Goal: Task Accomplishment & Management: Use online tool/utility

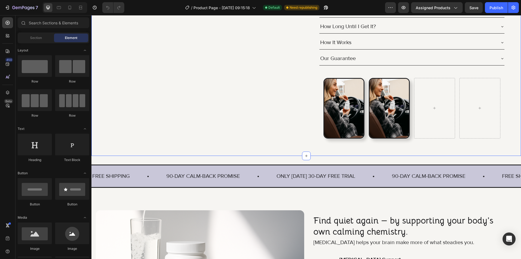
scroll to position [271, 0]
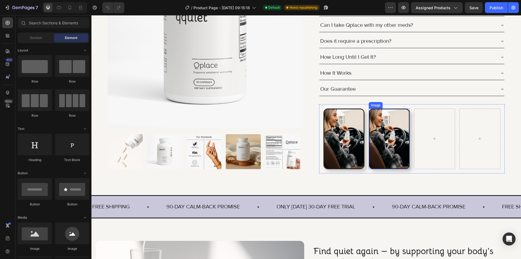
click at [384, 146] on img at bounding box center [388, 139] width 41 height 61
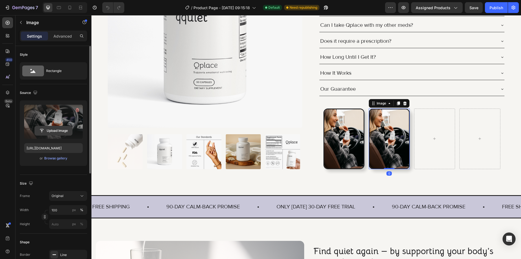
click at [55, 126] on input "file" at bounding box center [53, 130] width 37 height 9
click at [69, 133] on input "file" at bounding box center [53, 130] width 37 height 9
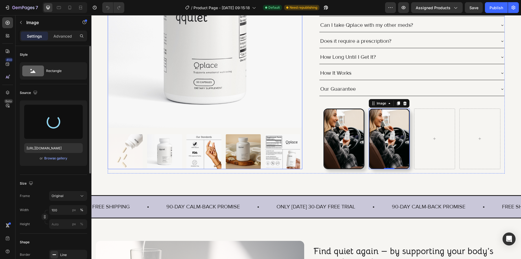
type input "[URL][DOMAIN_NAME]"
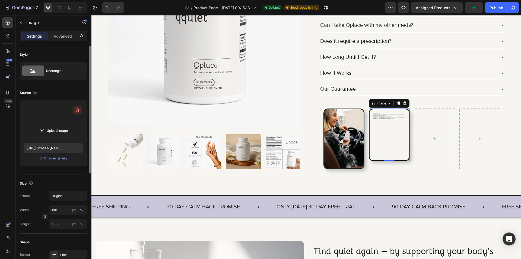
drag, startPoint x: 76, startPoint y: 111, endPoint x: 30, endPoint y: 111, distance: 46.9
click at [76, 111] on icon "button" at bounding box center [77, 110] width 5 height 5
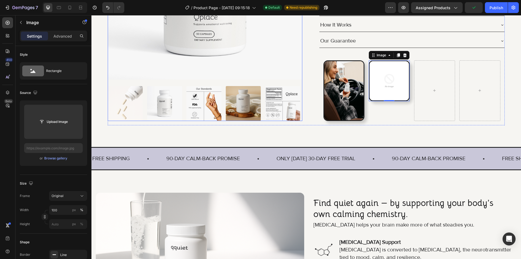
scroll to position [325, 0]
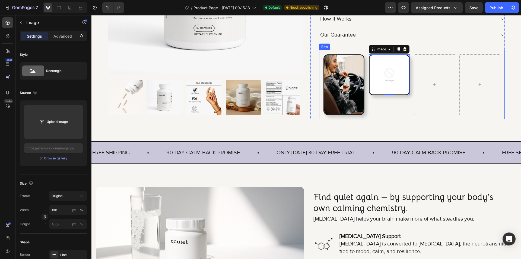
click at [374, 116] on div "Image Image 0 Row" at bounding box center [412, 84] width 186 height 69
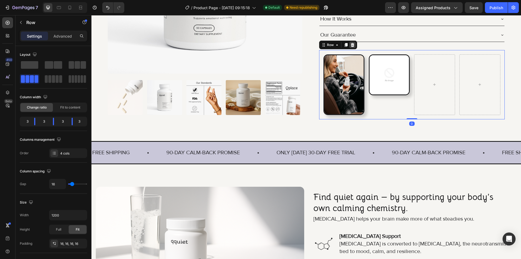
click at [350, 43] on icon at bounding box center [352, 45] width 4 height 4
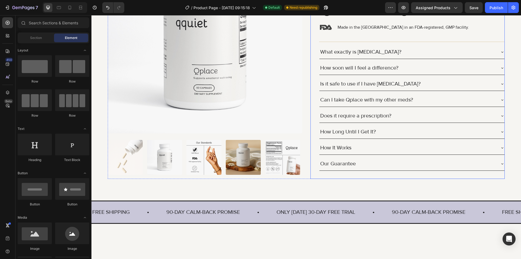
scroll to position [136, 0]
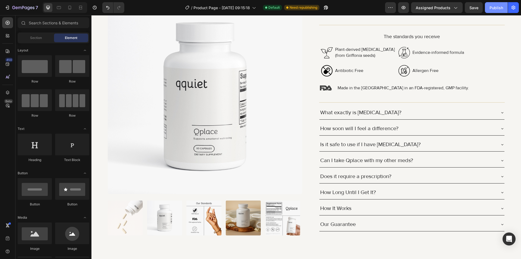
click at [485, 10] on button "Publish" at bounding box center [496, 7] width 23 height 11
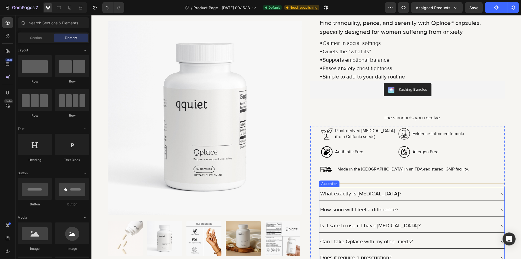
scroll to position [0, 0]
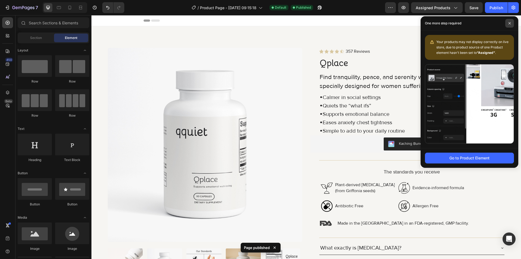
click at [507, 23] on span at bounding box center [509, 23] width 9 height 9
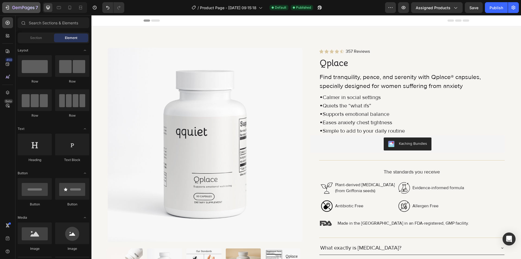
click at [12, 10] on icon "button" at bounding box center [23, 8] width 22 height 5
